Goal: Transaction & Acquisition: Purchase product/service

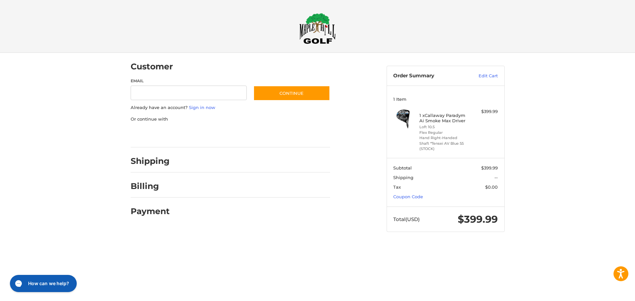
click at [107, 143] on div "Customer Guest Customer Email Subscribe to our newsletter. Continue Already hav…" at bounding box center [317, 149] width 635 height 192
click at [315, 178] on div "Billing" at bounding box center [231, 186] width 200 height 23
click at [51, 289] on button "How can we help?" at bounding box center [43, 283] width 73 height 19
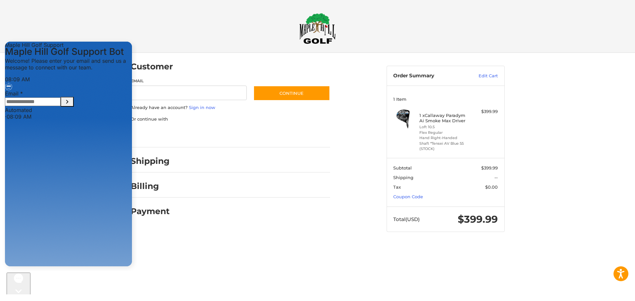
click at [59, 106] on input "Email" at bounding box center [33, 102] width 56 height 9
click at [68, 104] on icon "Submit Email" at bounding box center [67, 102] width 2 height 4
click at [191, 244] on div "Customer Guest Customer Email Subscribe to our newsletter. Continue Already hav…" at bounding box center [317, 149] width 397 height 192
click at [71, 106] on icon "Submit Email" at bounding box center [67, 102] width 8 height 8
click at [61, 106] on input "**********" at bounding box center [33, 102] width 56 height 9
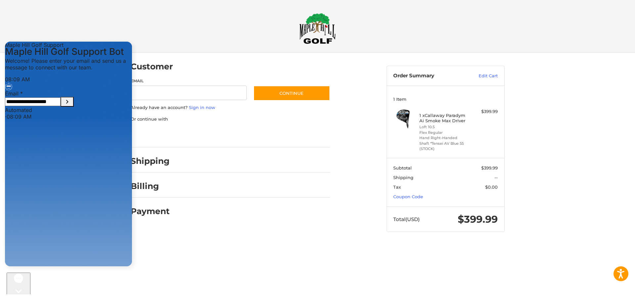
type input "**********"
click at [71, 106] on icon "Submit Email" at bounding box center [67, 102] width 8 height 8
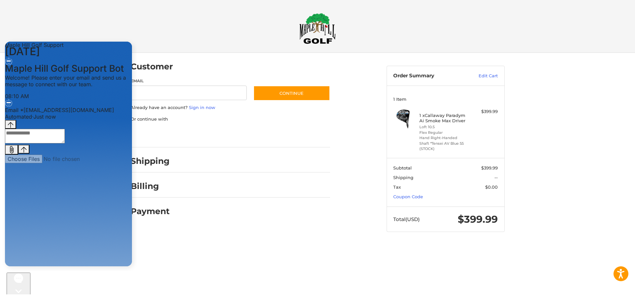
click at [209, 241] on div "Customer Guest Customer Email Subscribe to our newsletter. Continue Already hav…" at bounding box center [317, 149] width 397 height 192
click at [65, 144] on textarea "live chat message input" at bounding box center [35, 136] width 60 height 15
type textarea "**********"
click at [27, 153] on icon "Send message" at bounding box center [24, 150] width 6 height 6
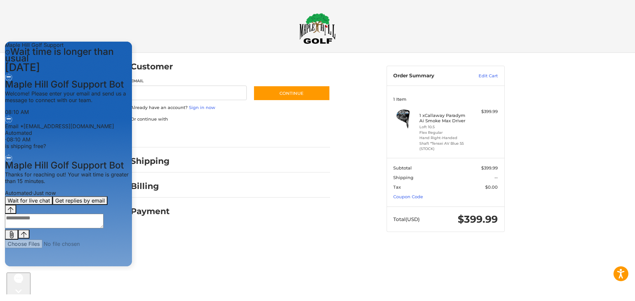
click at [559, 57] on div "Customer Guest Customer Email Subscribe to our newsletter. Continue Already hav…" at bounding box center [317, 149] width 635 height 192
click at [224, 26] on h2 at bounding box center [318, 28] width 380 height 31
click at [237, 34] on h2 at bounding box center [318, 28] width 380 height 31
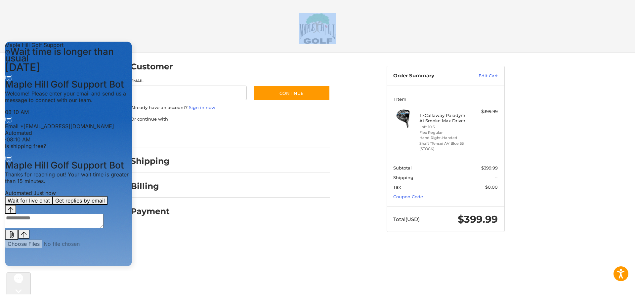
click at [237, 34] on h2 at bounding box center [318, 28] width 380 height 31
click at [587, 11] on header "Checkout" at bounding box center [317, 26] width 635 height 53
click at [587, 12] on header "Checkout" at bounding box center [317, 26] width 635 height 53
click at [178, 43] on h2 at bounding box center [318, 28] width 380 height 31
click at [168, 91] on input "Email" at bounding box center [189, 93] width 116 height 15
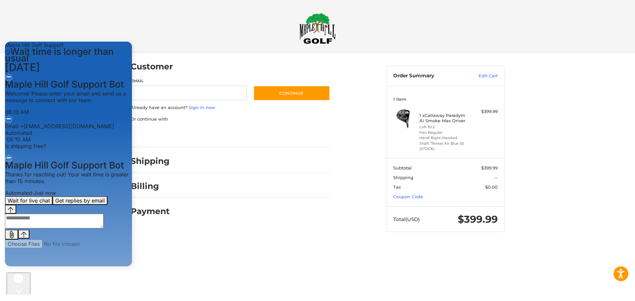
click at [190, 207] on div "Payment" at bounding box center [231, 212] width 200 height 23
click at [208, 42] on h2 at bounding box center [318, 28] width 380 height 31
